Goal: Obtain resource: Download file/media

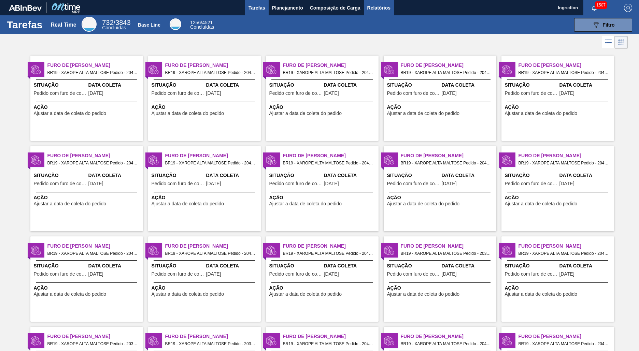
click at [378, 8] on span "Relatórios" at bounding box center [378, 8] width 23 height 8
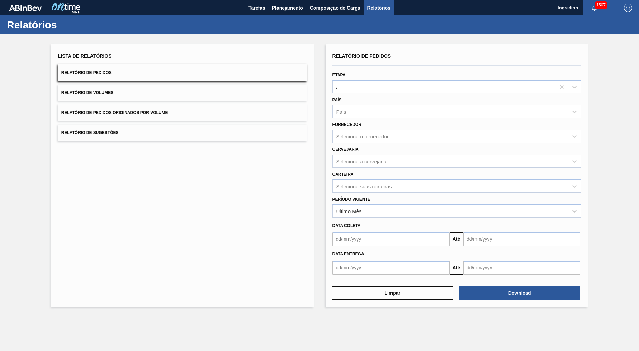
type input "Aguardando Faturamento"
type input "Xarope"
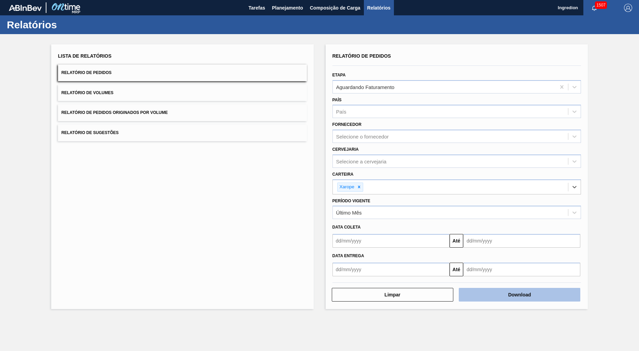
click at [519, 295] on button "Download" at bounding box center [519, 295] width 121 height 14
